Goal: Use online tool/utility: Utilize a website feature to perform a specific function

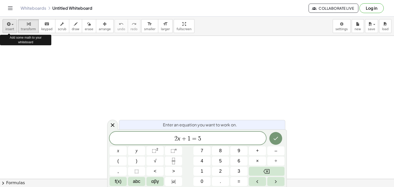
scroll to position [6, 0]
click at [12, 25] on span "button" at bounding box center [13, 24] width 2 height 1
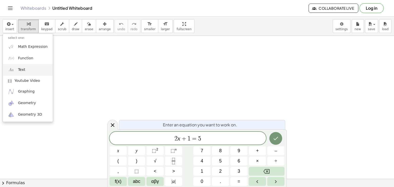
click at [21, 71] on span "Text" at bounding box center [21, 69] width 7 height 5
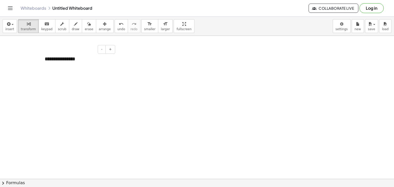
click at [74, 65] on div "**********" at bounding box center [77, 59] width 77 height 18
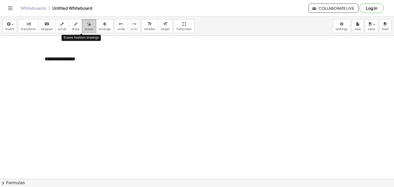
click at [85, 27] on span "erase" at bounding box center [89, 29] width 8 height 4
drag, startPoint x: 68, startPoint y: 57, endPoint x: 66, endPoint y: 61, distance: 4.2
click at [11, 10] on icon "Toggle navigation" at bounding box center [10, 8] width 4 height 3
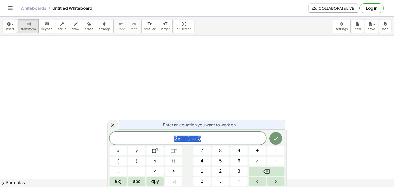
scroll to position [31, 3]
click at [339, 27] on body "Graspable Math Activities Get Started Activity Bank Assigned Work Classes White…" at bounding box center [197, 93] width 394 height 187
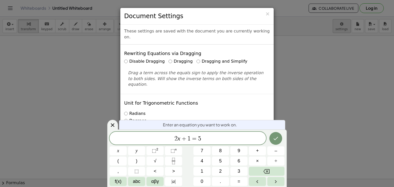
scroll to position [6, 0]
click at [333, 78] on div "× Document Settings These settings are saved with the document you are currentl…" at bounding box center [197, 93] width 394 height 187
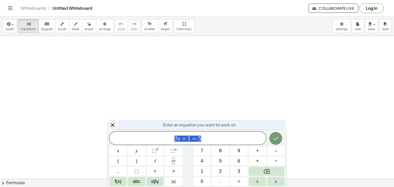
scroll to position [31, 3]
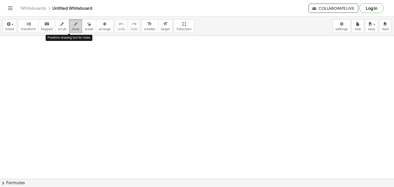
click at [72, 29] on span "draw" at bounding box center [76, 29] width 8 height 4
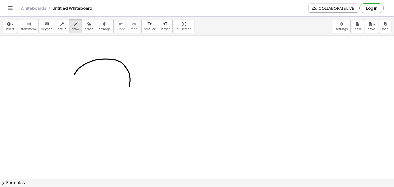
drag, startPoint x: 74, startPoint y: 75, endPoint x: 129, endPoint y: 86, distance: 56.3
click at [12, 25] on span "button" at bounding box center [13, 24] width 2 height 1
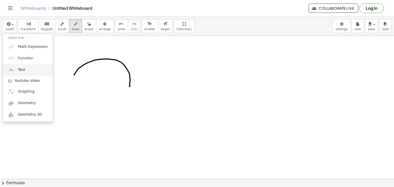
click at [24, 71] on span "Text" at bounding box center [21, 69] width 7 height 5
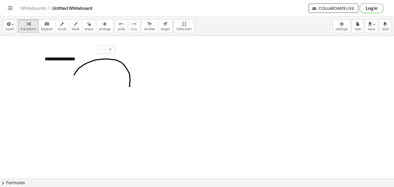
click at [85, 61] on div "**********" at bounding box center [77, 59] width 77 height 18
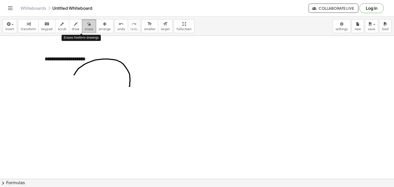
click at [85, 27] on span "erase" at bounding box center [89, 29] width 8 height 4
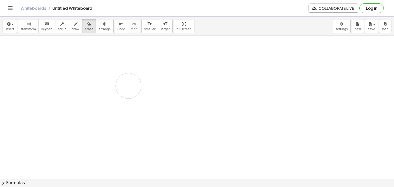
drag, startPoint x: 71, startPoint y: 60, endPoint x: 128, endPoint y: 86, distance: 62.8
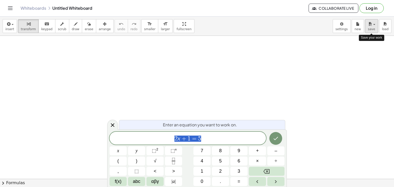
scroll to position [6, 0]
click at [374, 25] on span "button" at bounding box center [374, 24] width 2 height 1
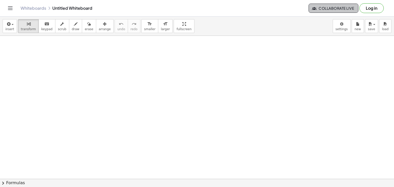
click at [328, 8] on span "Collaborate Live" at bounding box center [333, 8] width 41 height 5
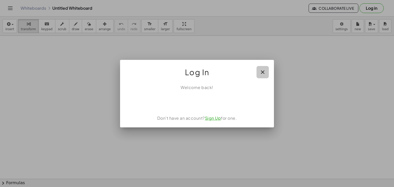
click at [263, 73] on icon "button" at bounding box center [262, 72] width 6 height 6
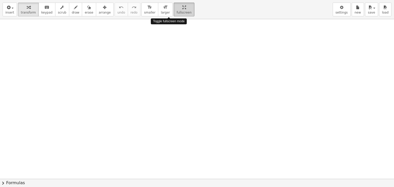
click at [168, 19] on div "insert select one: Math Expression Function Text Youtube Video Graphing Geometr…" at bounding box center [197, 9] width 394 height 19
